Goal: Browse casually

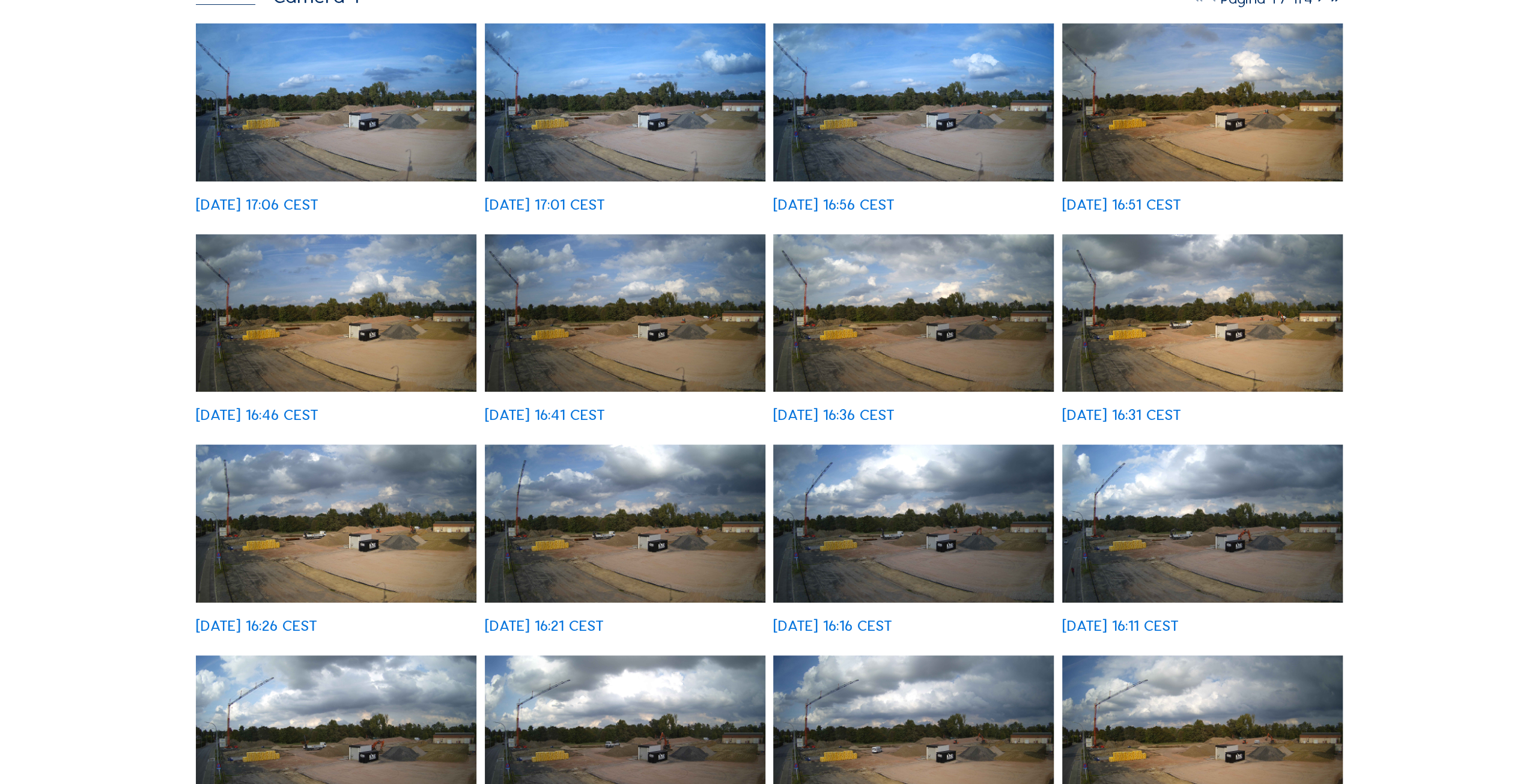
scroll to position [300, 0]
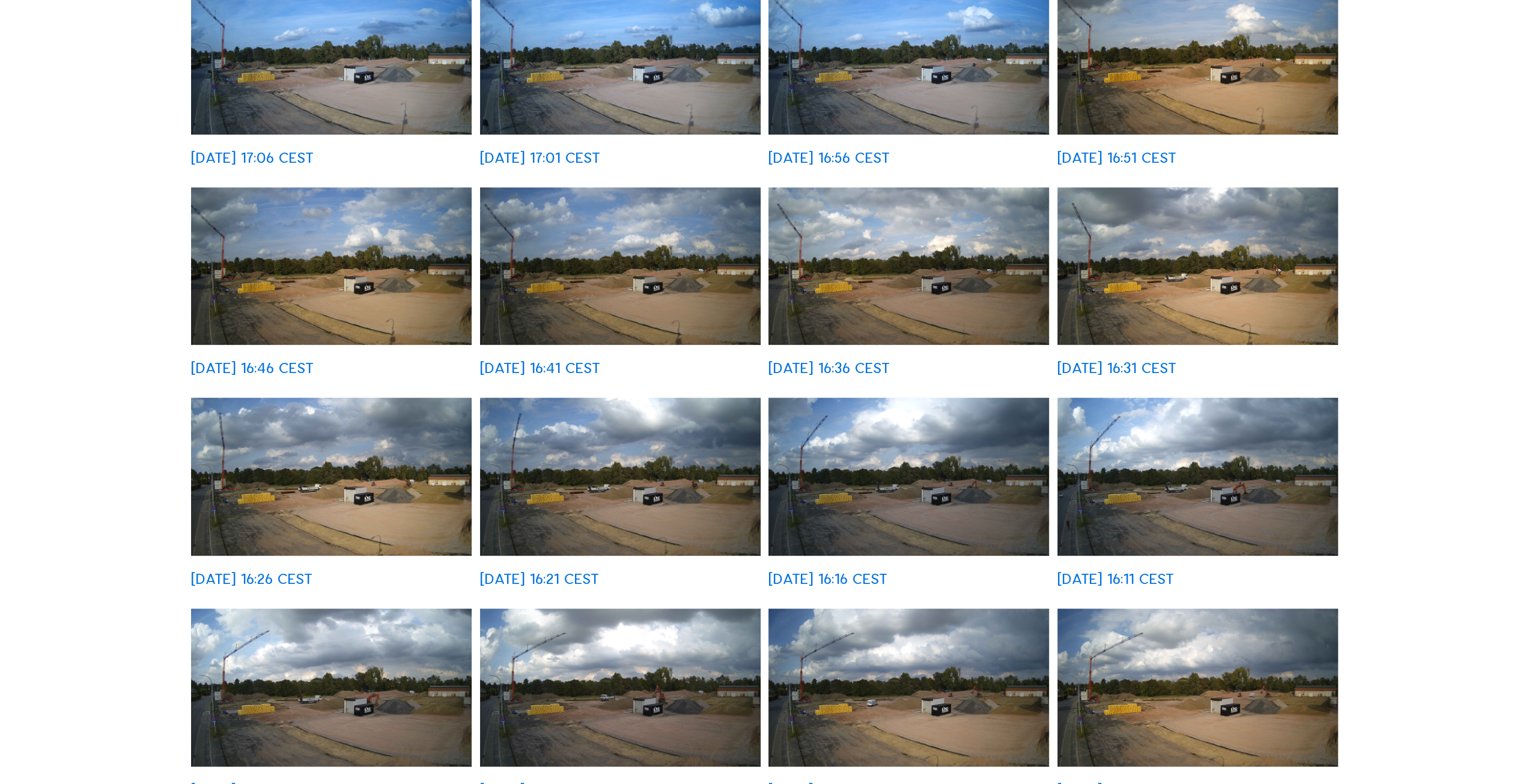
click at [1165, 287] on img at bounding box center [1198, 266] width 281 height 158
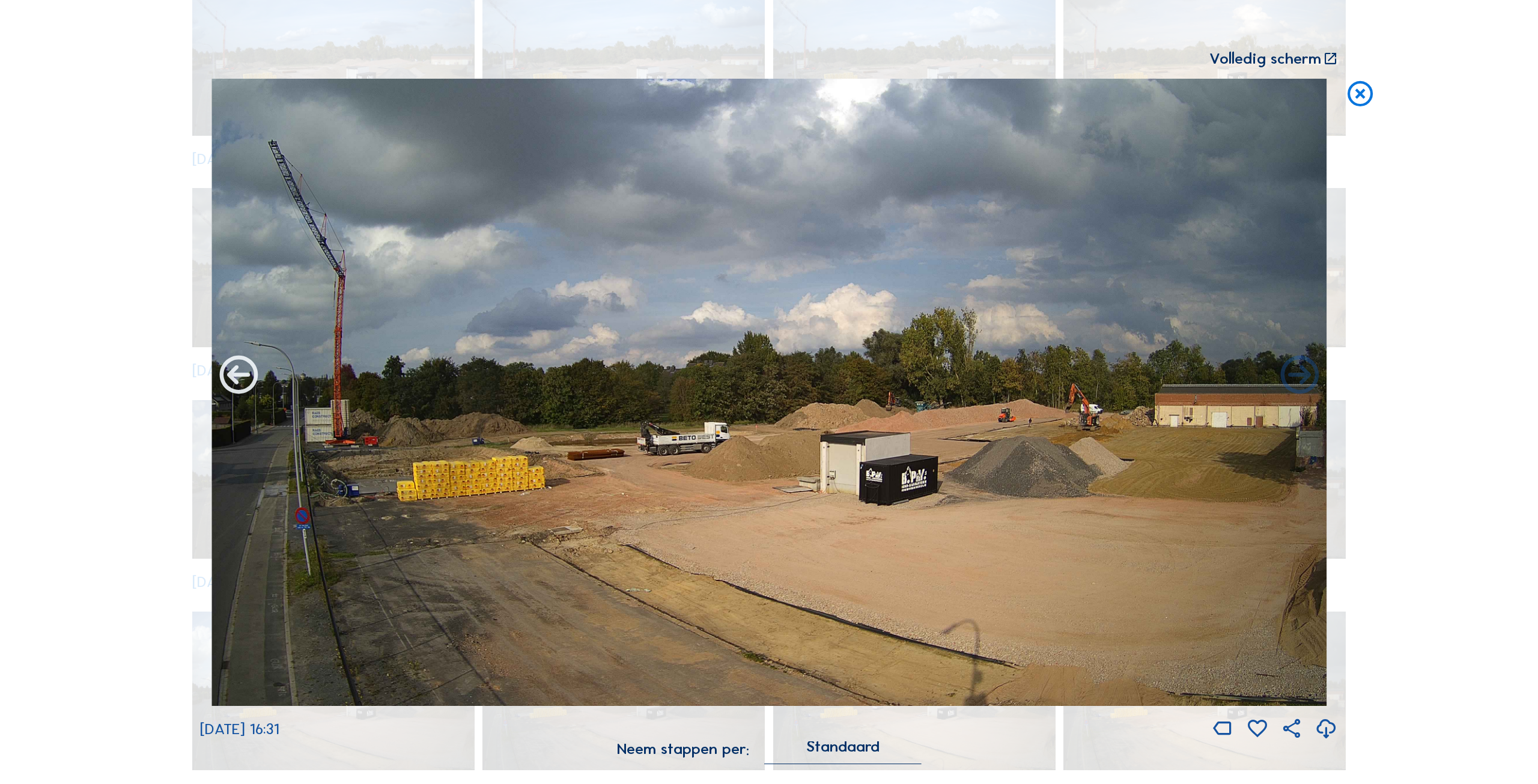
click at [235, 377] on icon at bounding box center [238, 376] width 45 height 46
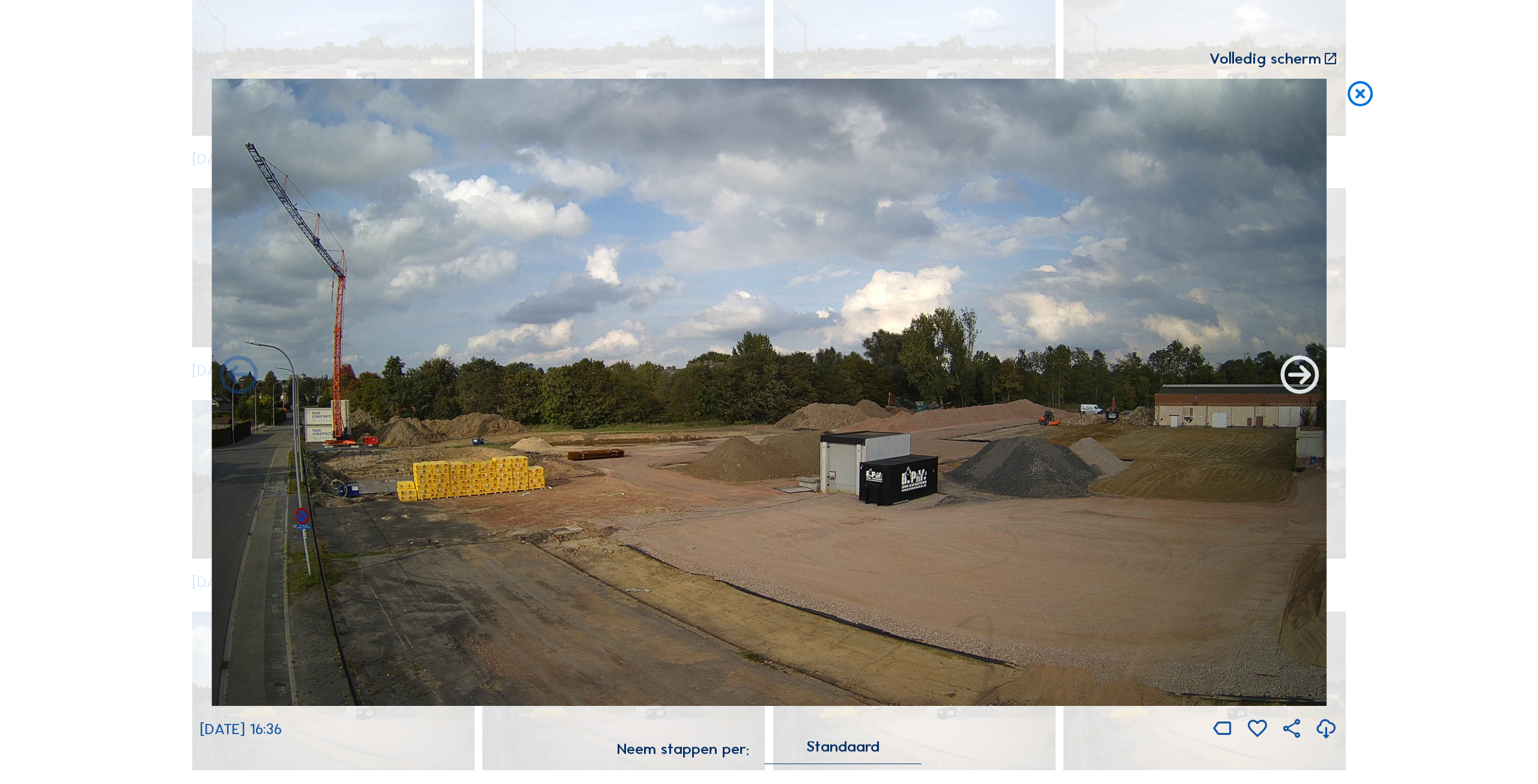
click at [1292, 377] on icon at bounding box center [1299, 376] width 45 height 46
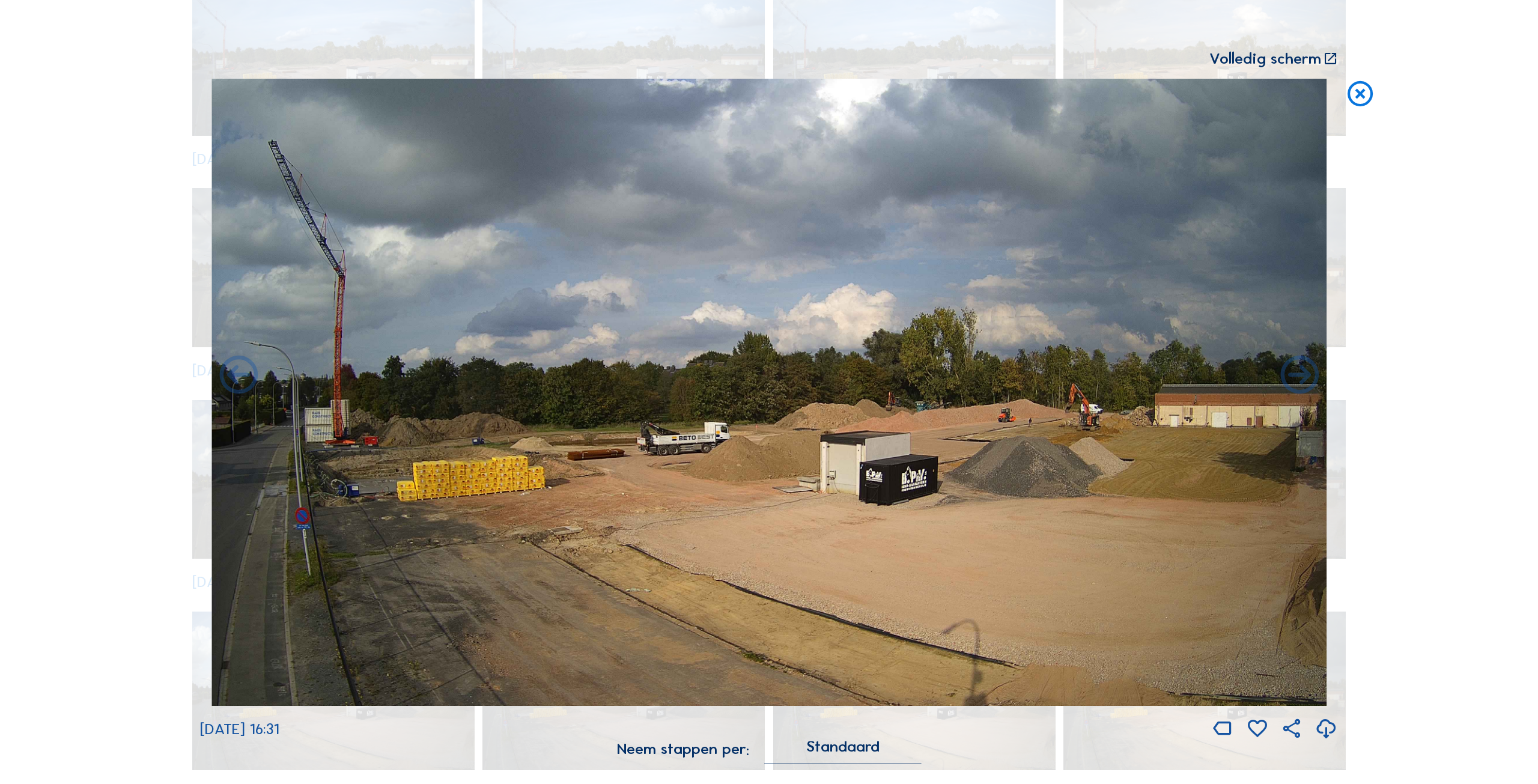
click at [1292, 377] on icon at bounding box center [1299, 376] width 45 height 46
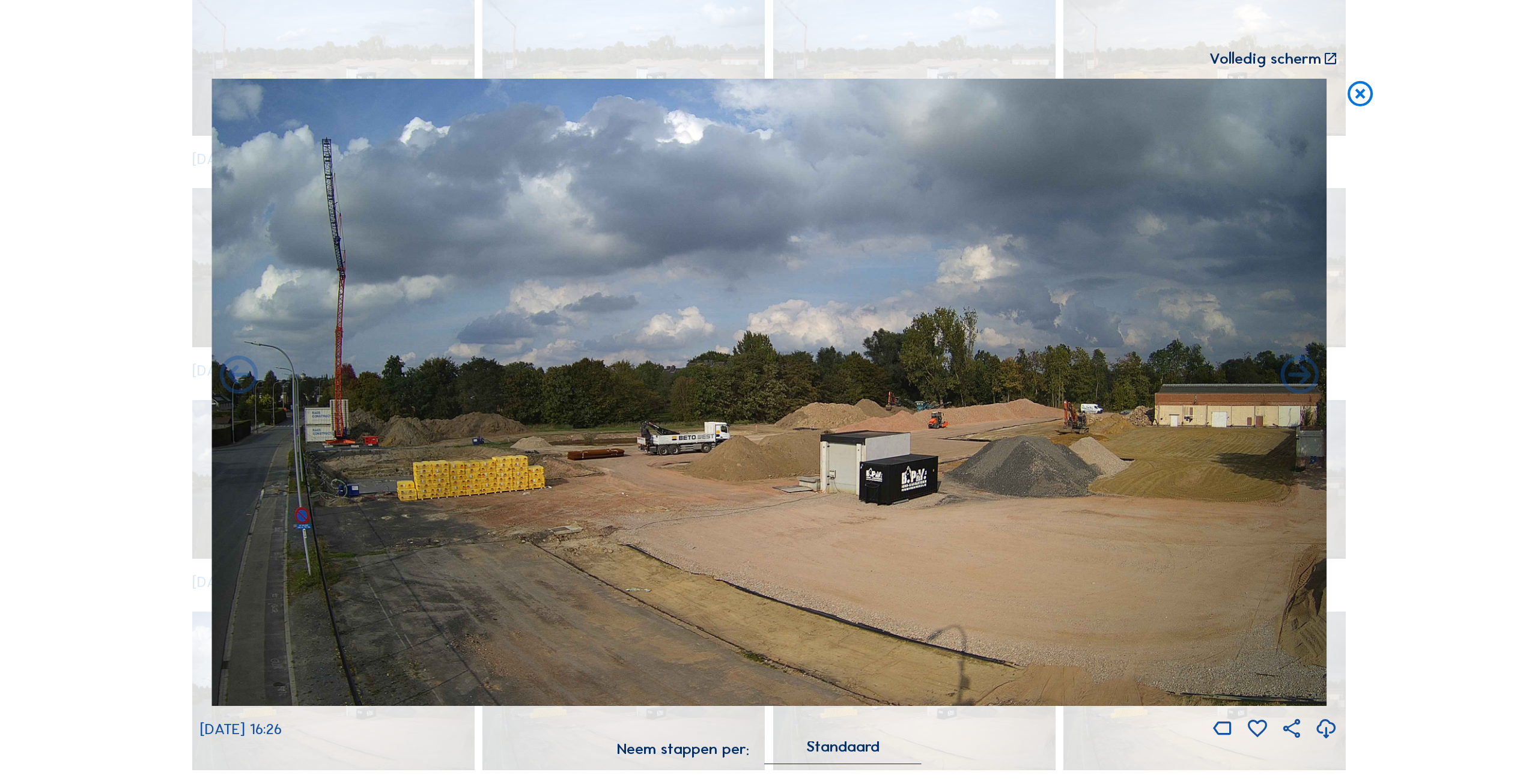
click at [1292, 377] on icon at bounding box center [1299, 376] width 45 height 46
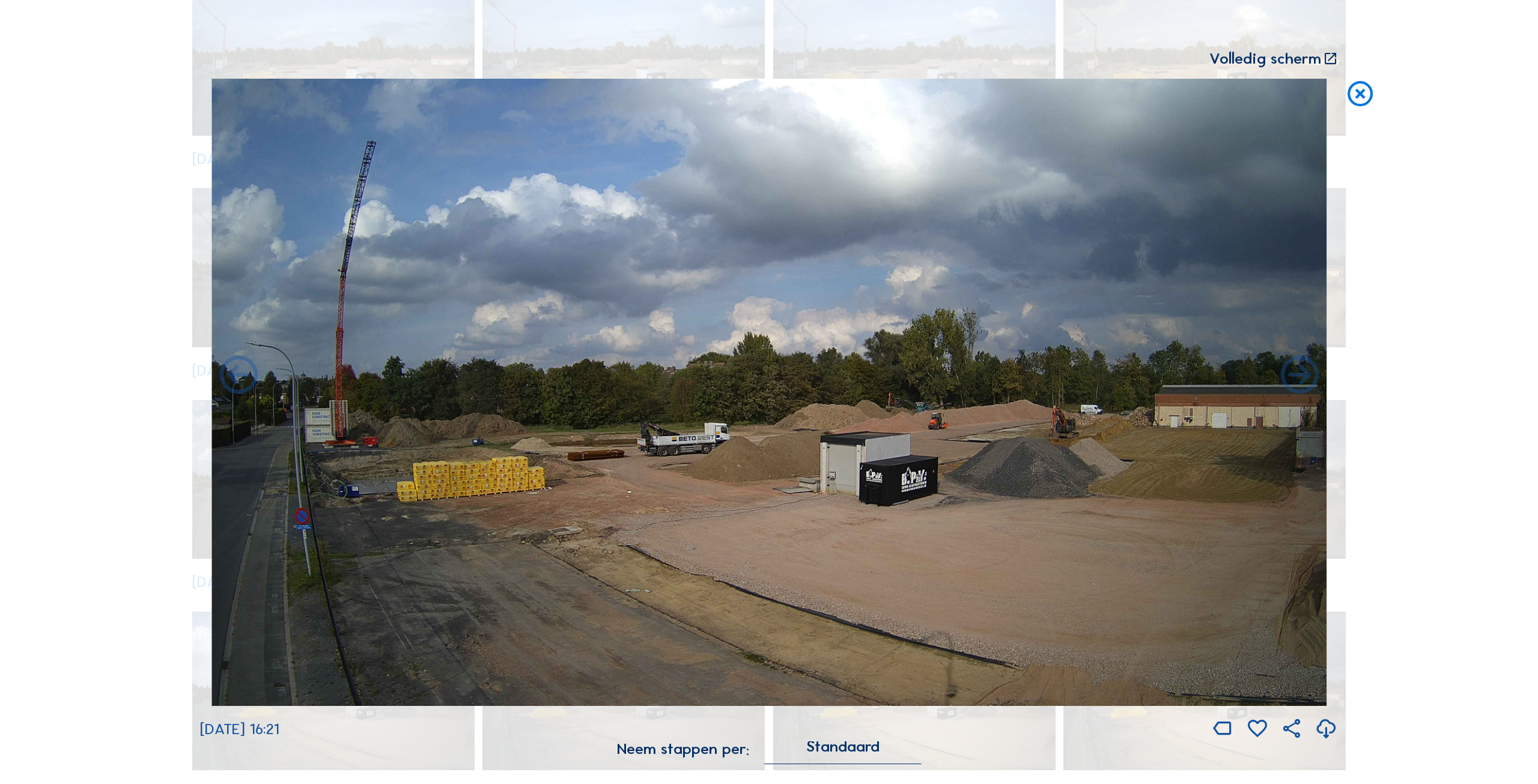
click at [1292, 377] on icon at bounding box center [1299, 376] width 45 height 46
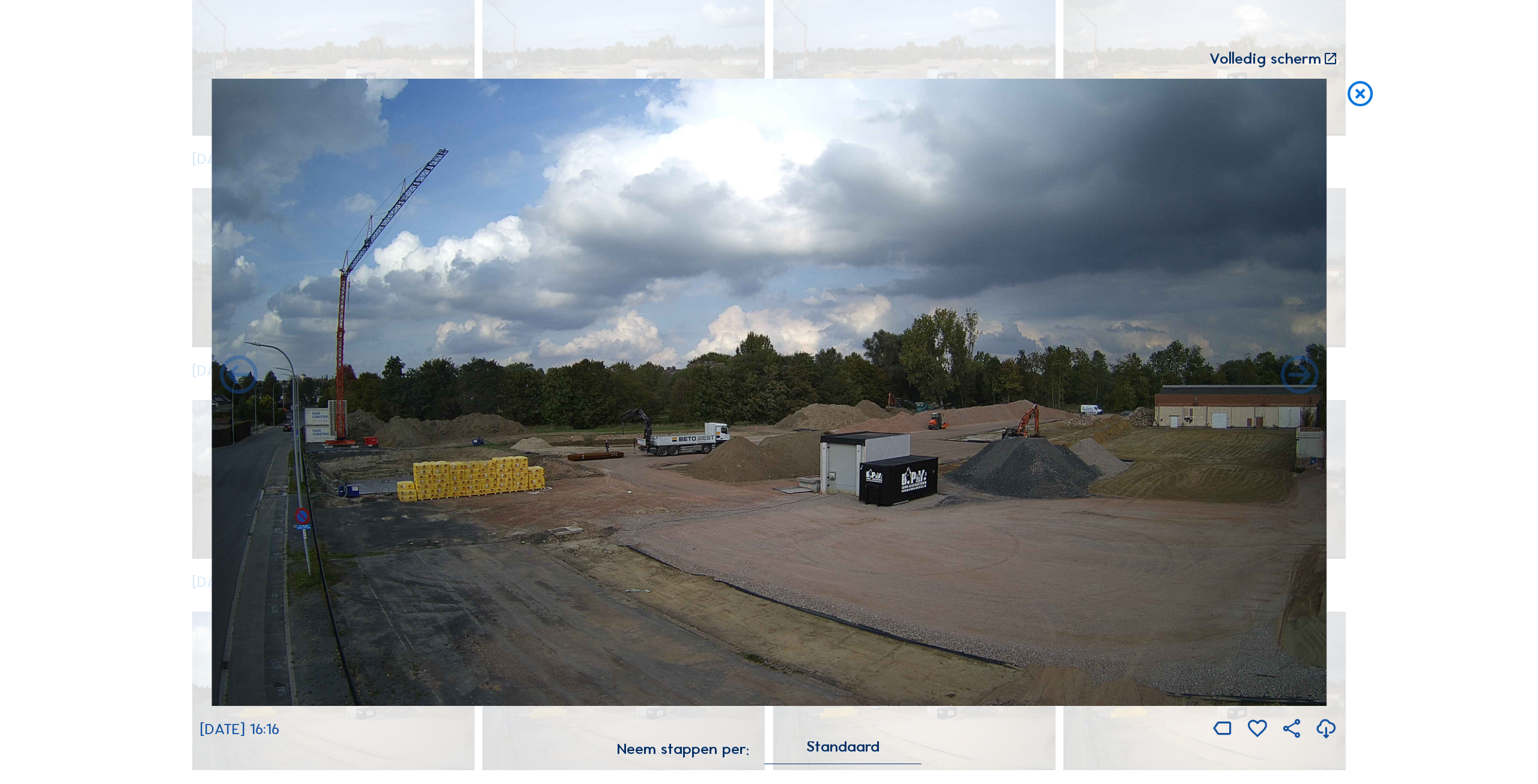
click at [1292, 377] on icon at bounding box center [1299, 376] width 45 height 46
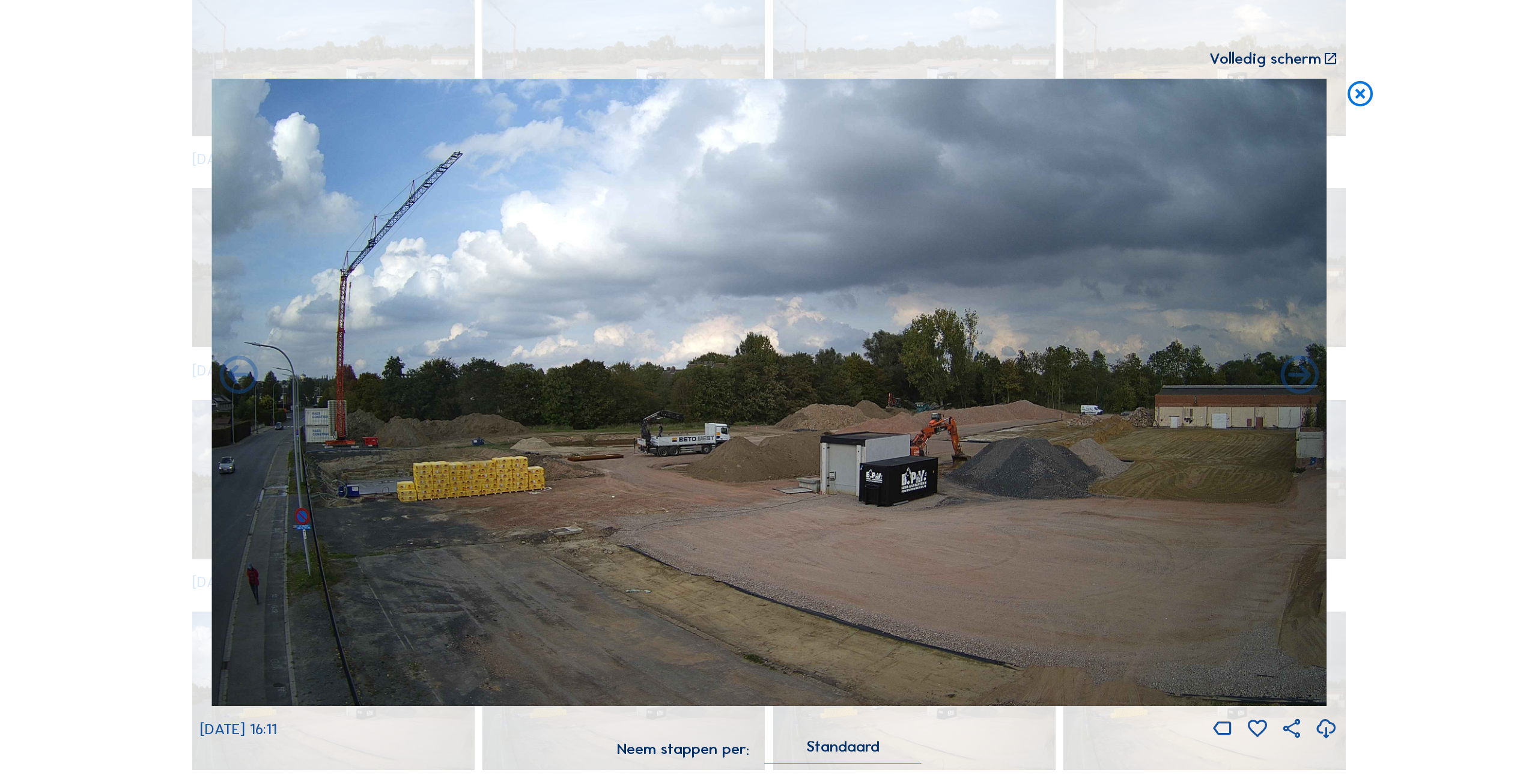
click at [1292, 377] on icon at bounding box center [1299, 376] width 45 height 46
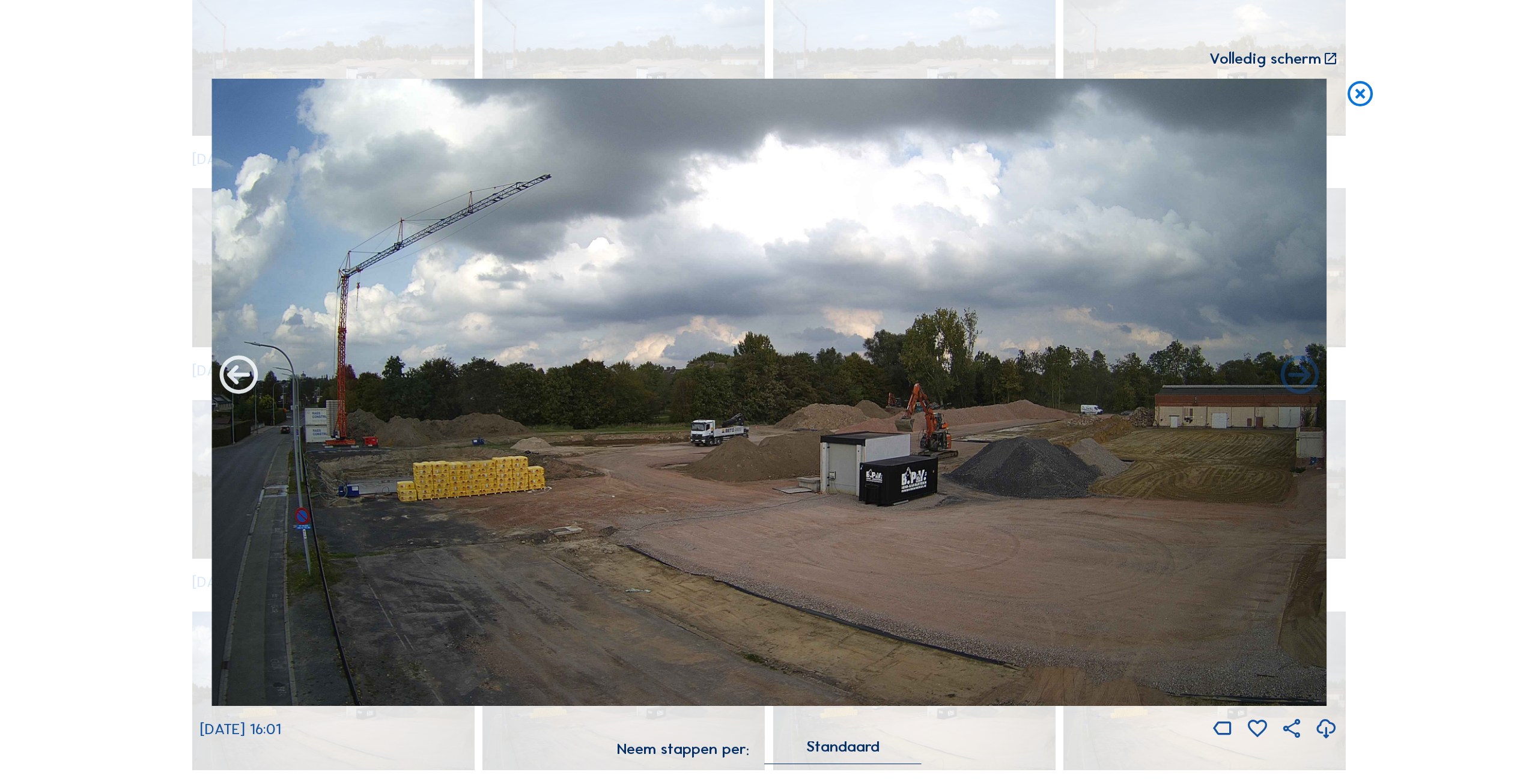
click at [240, 376] on icon at bounding box center [238, 376] width 45 height 46
click at [239, 374] on icon at bounding box center [238, 376] width 45 height 46
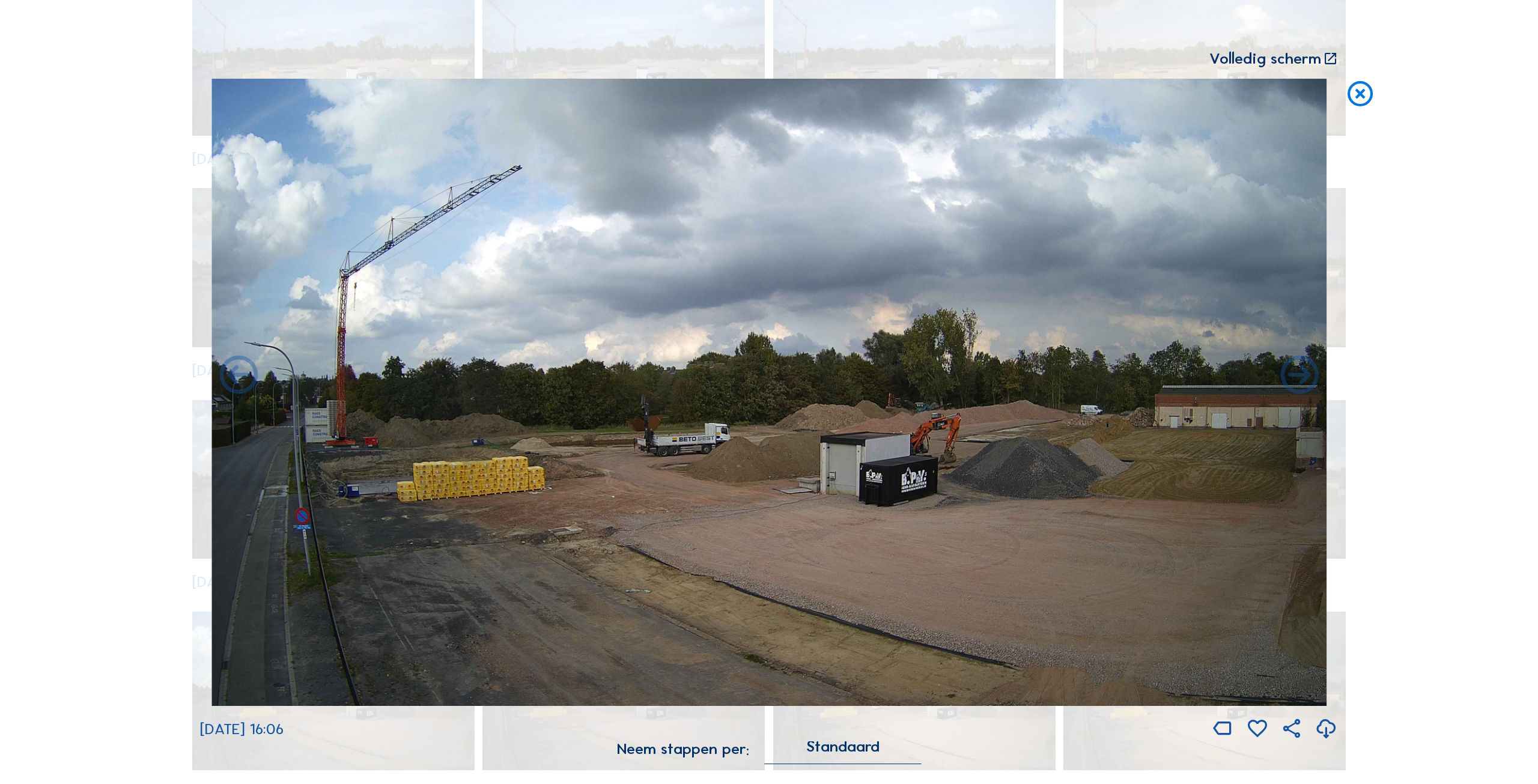
click at [239, 374] on icon at bounding box center [238, 376] width 45 height 46
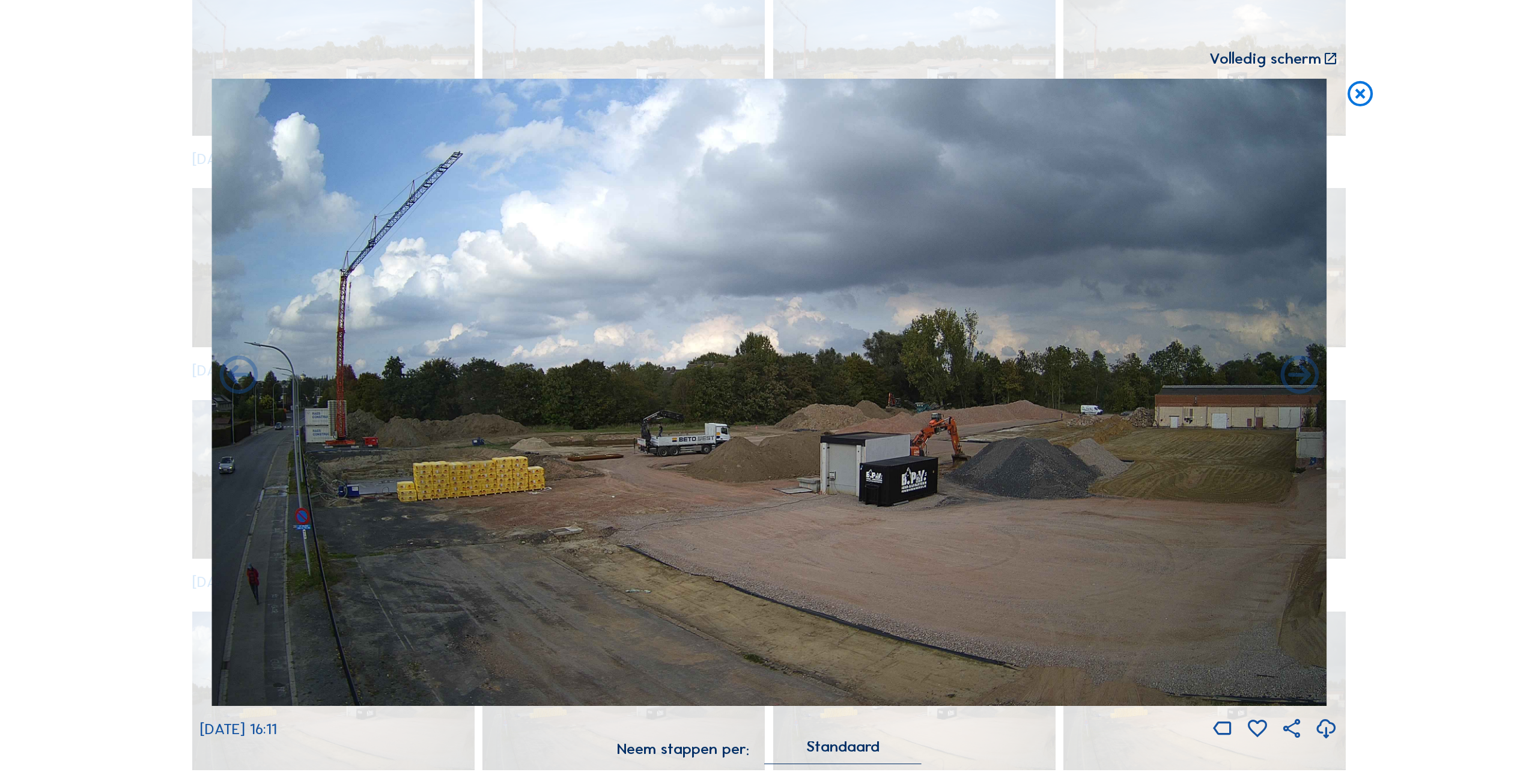
click at [239, 374] on icon at bounding box center [238, 376] width 45 height 46
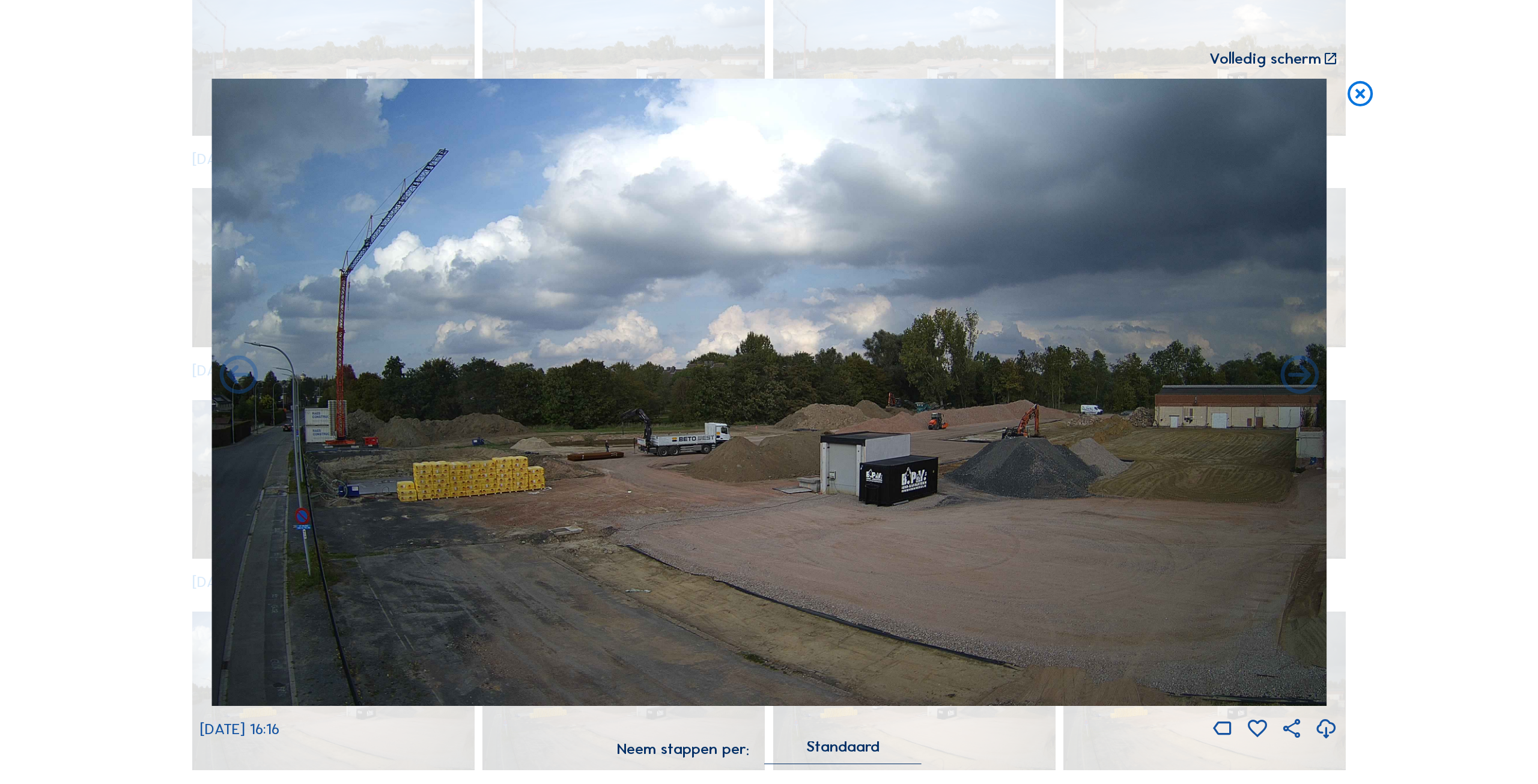
click at [239, 374] on icon at bounding box center [238, 376] width 45 height 46
